Goal: Find specific page/section: Find specific page/section

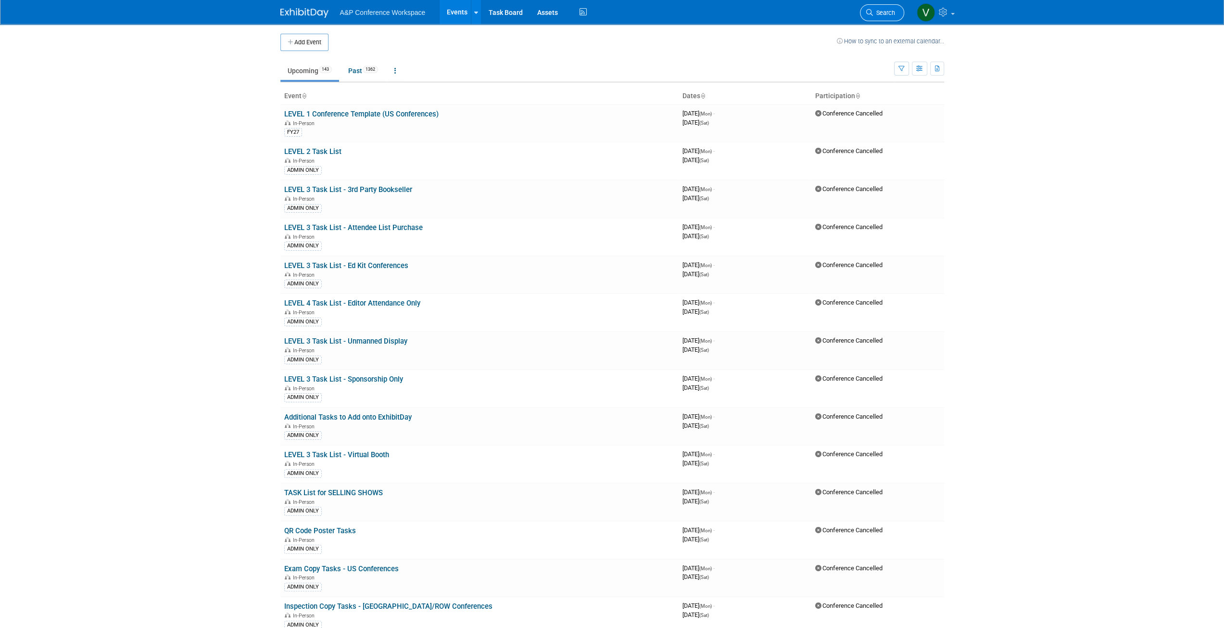
click at [880, 15] on span "Search" at bounding box center [884, 12] width 22 height 7
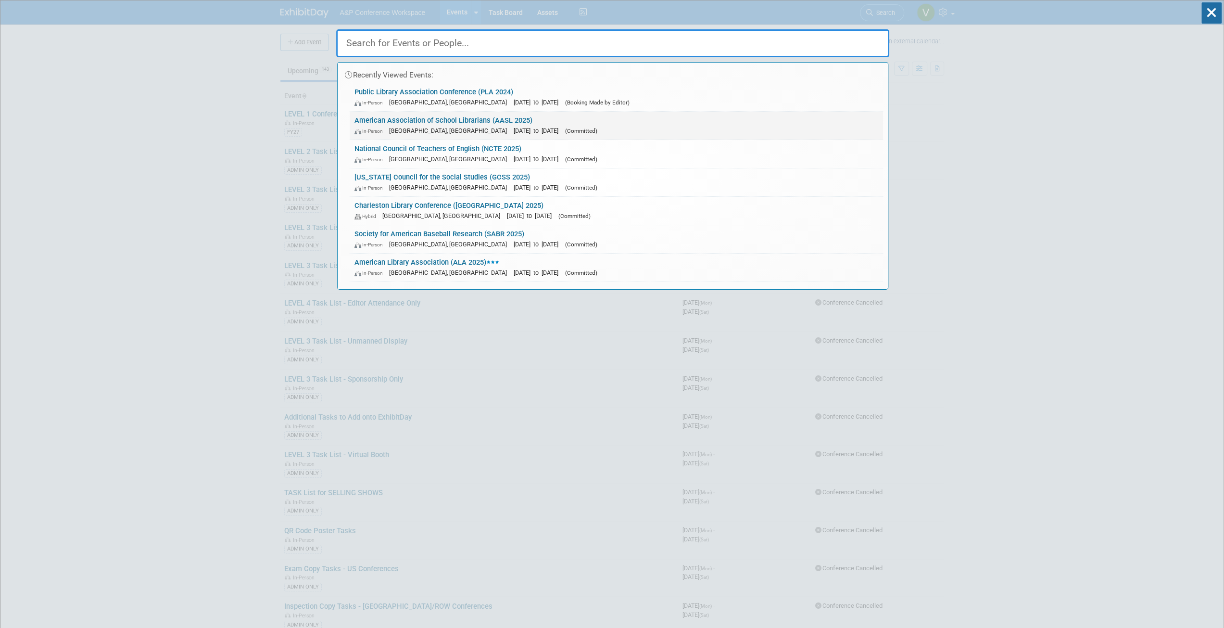
click at [487, 119] on link "American Association of School Librarians (AASL 2025) In-Person [GEOGRAPHIC_DAT…" at bounding box center [616, 126] width 533 height 28
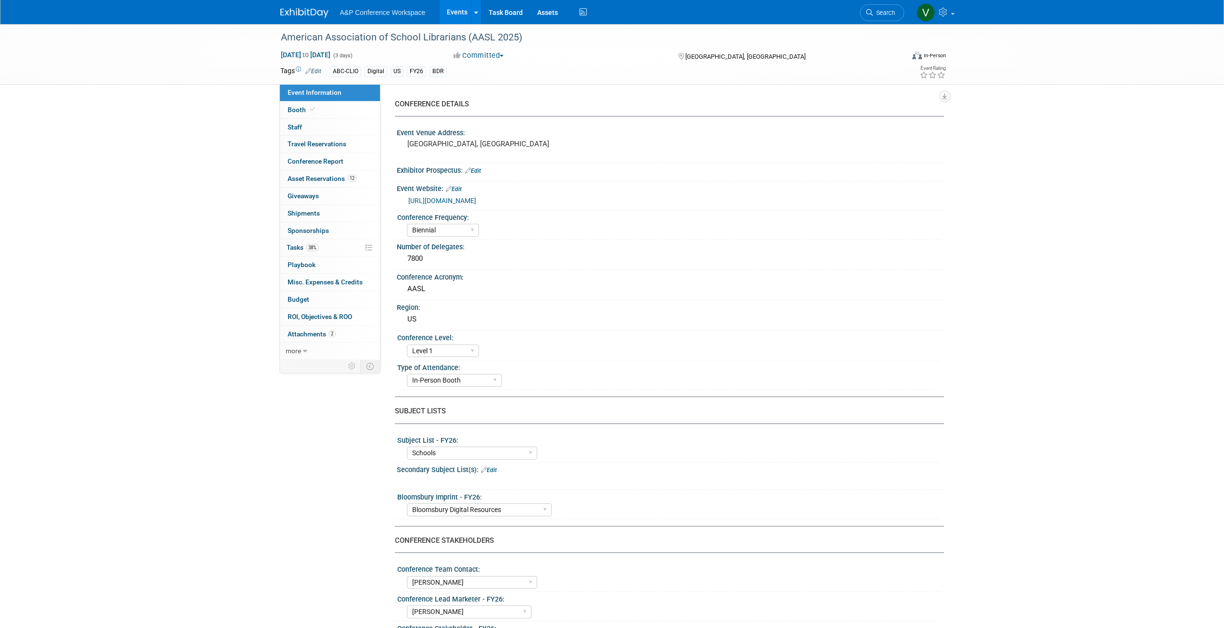
select select "Biennial"
select select "Level 1"
select select "In-Person Booth"
select select "Schools"
select select "Bloomsbury Digital Resources"
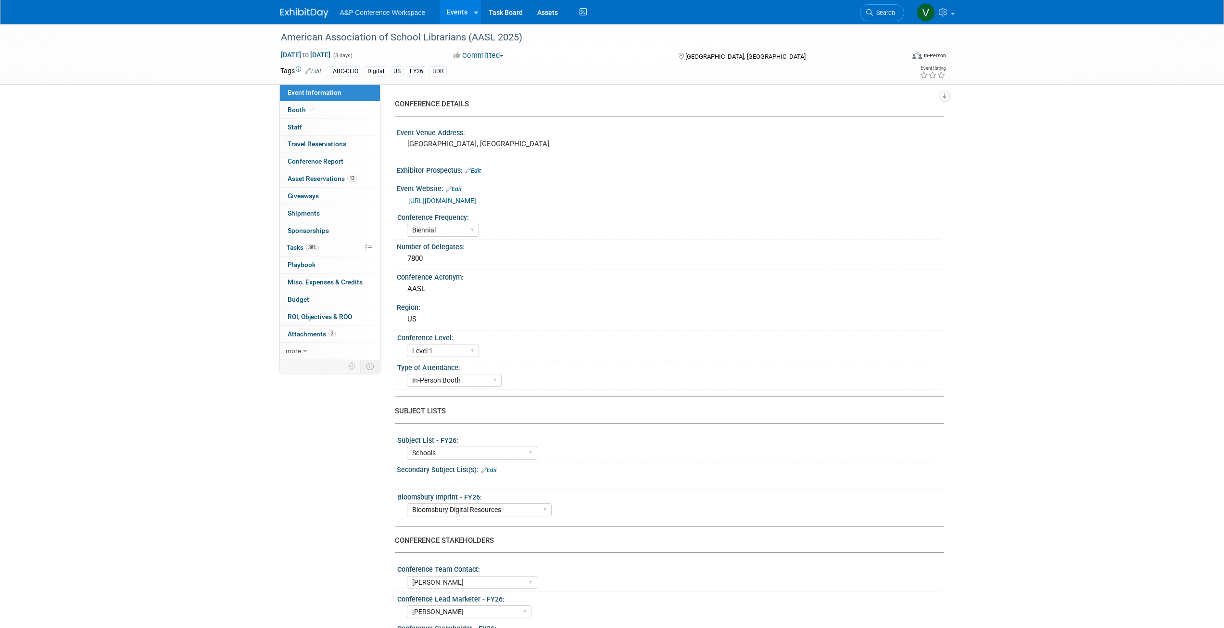
select select "Anne Weston"
select select "Mark Strong"
select select "Veronica Dove"
select select "BDR Product Awareness and Trial Generation​"
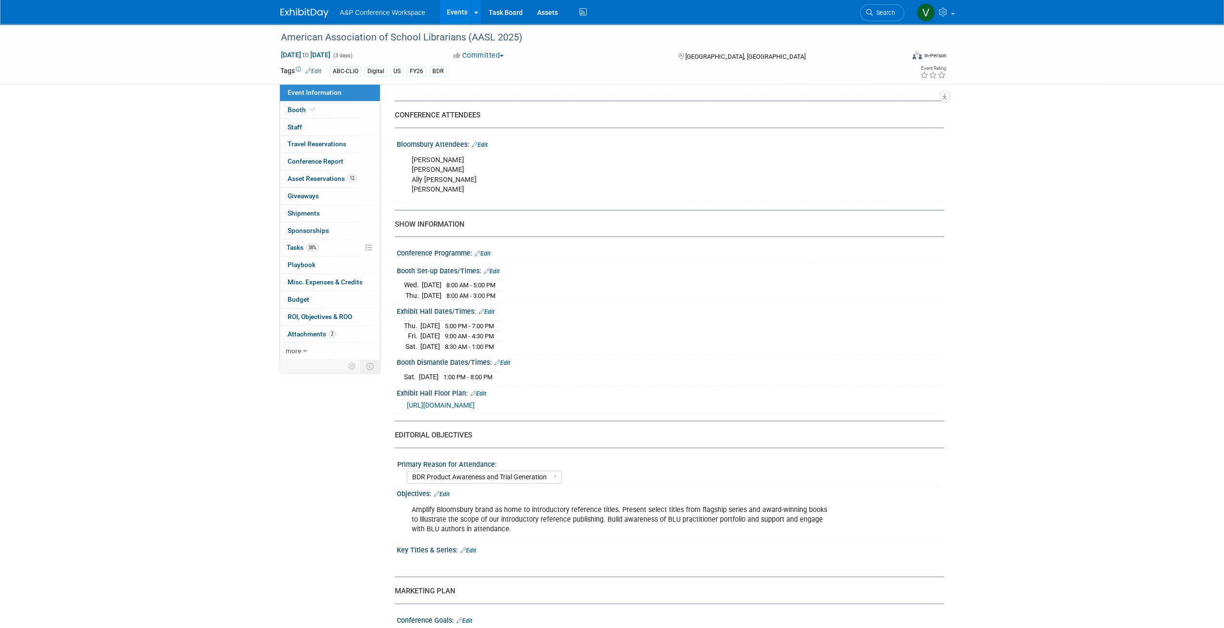
scroll to position [529, 0]
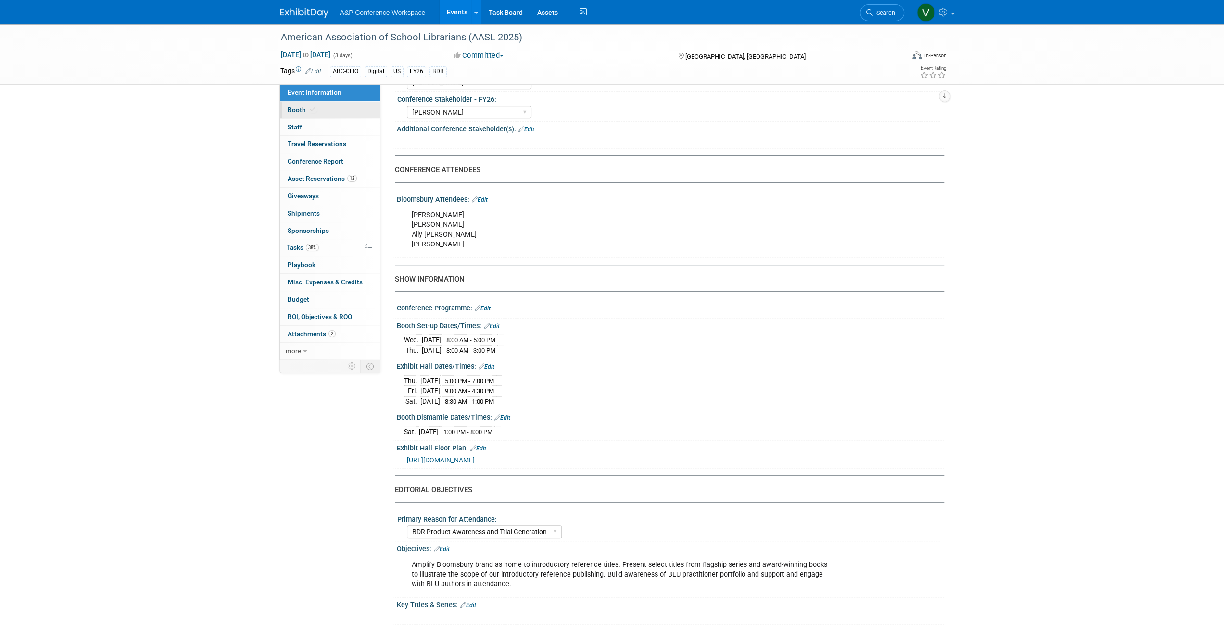
click at [292, 107] on span "Booth" at bounding box center [302, 110] width 29 height 8
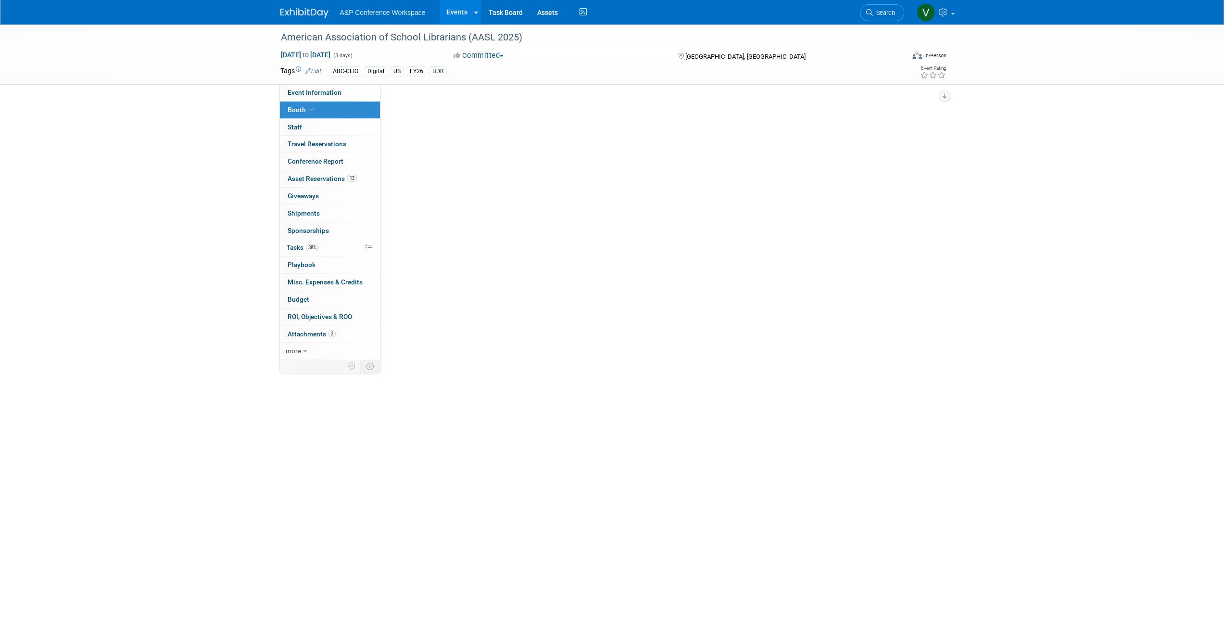
scroll to position [0, 0]
select select "CLDC - Digital/BDR"
